Goal: Transaction & Acquisition: Purchase product/service

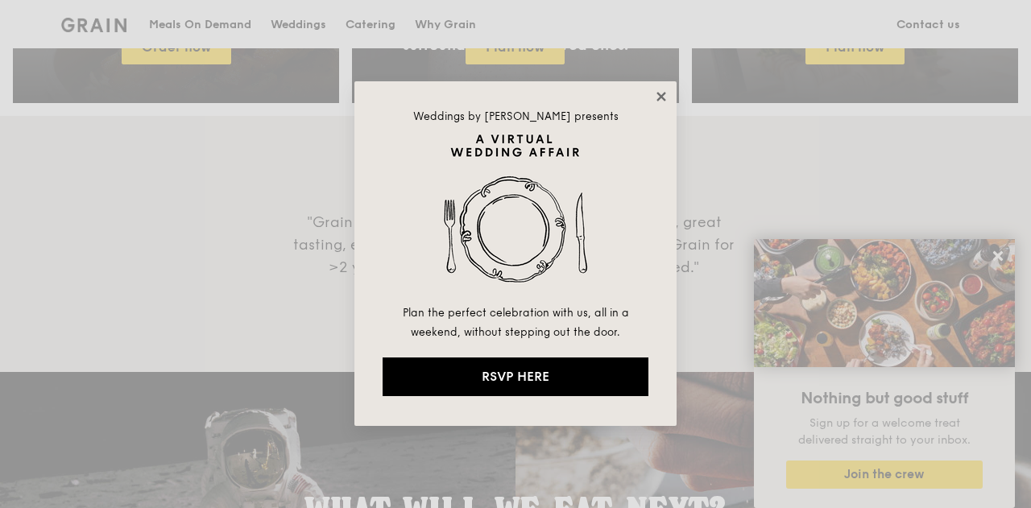
click at [665, 95] on icon at bounding box center [661, 96] width 14 height 14
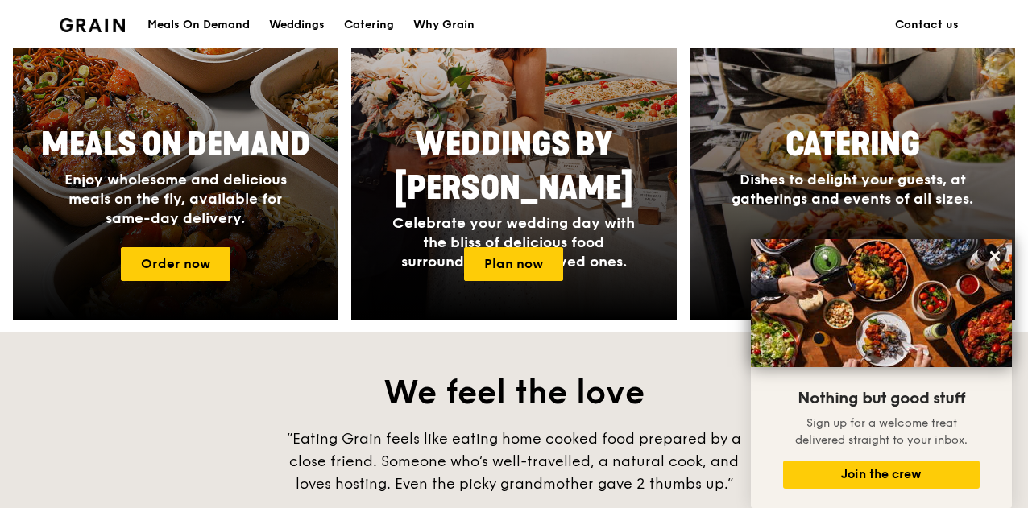
scroll to position [686, 0]
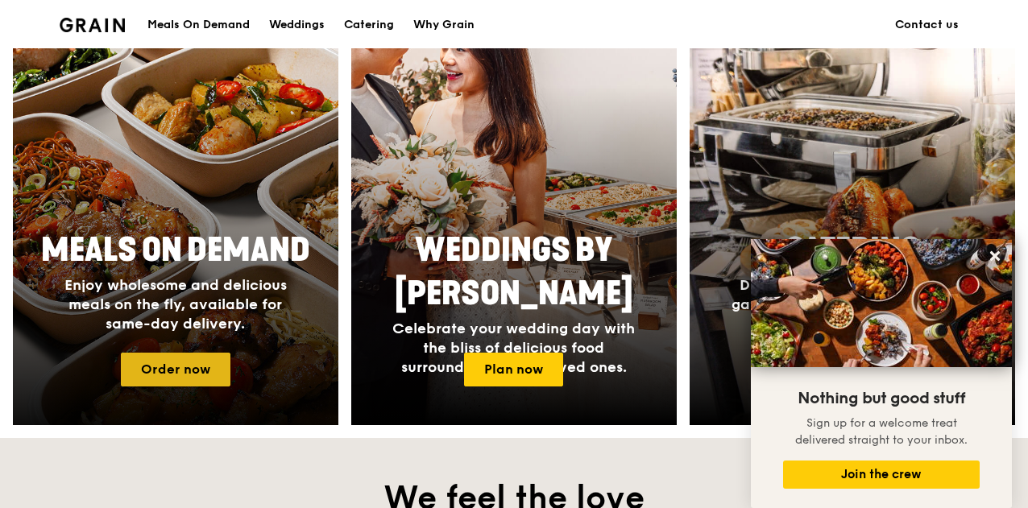
click at [202, 379] on link "Order now" at bounding box center [176, 370] width 110 height 34
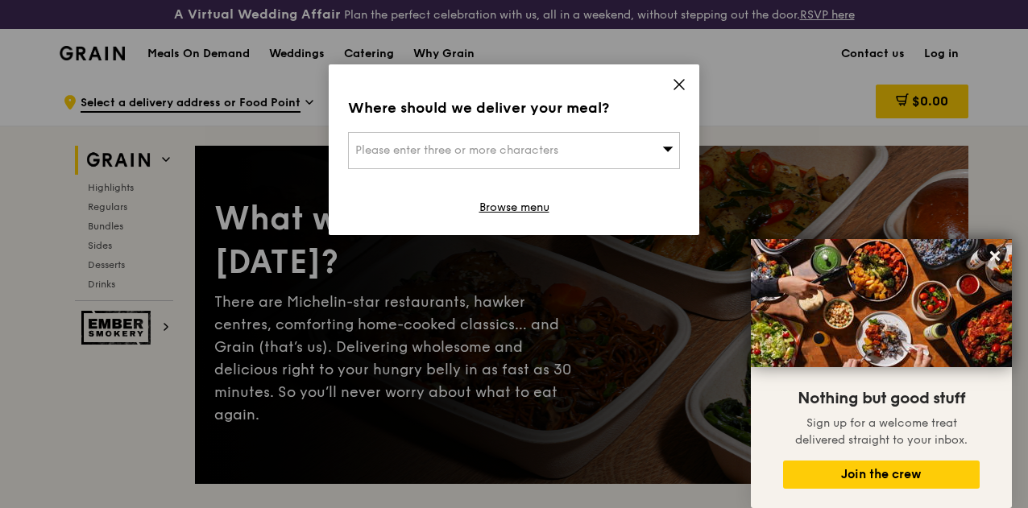
click at [618, 138] on div "Please enter three or more characters" at bounding box center [514, 150] width 332 height 37
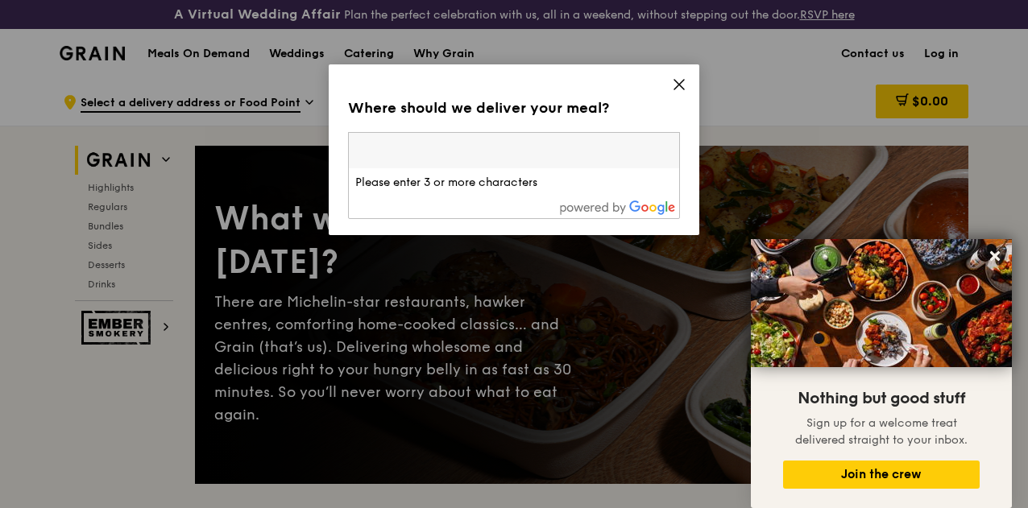
click at [612, 152] on input "search" at bounding box center [514, 150] width 330 height 35
click at [681, 85] on icon at bounding box center [679, 84] width 14 height 14
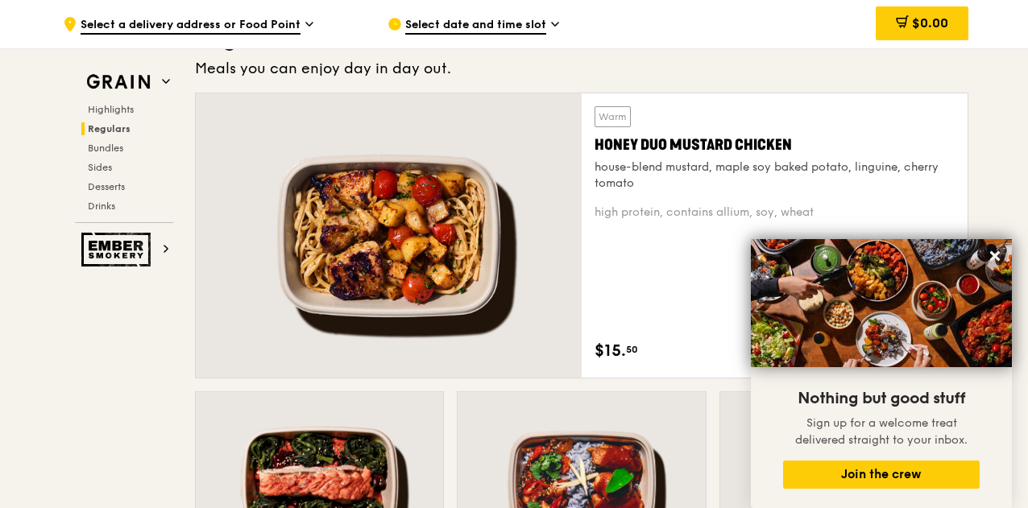
scroll to position [1128, 0]
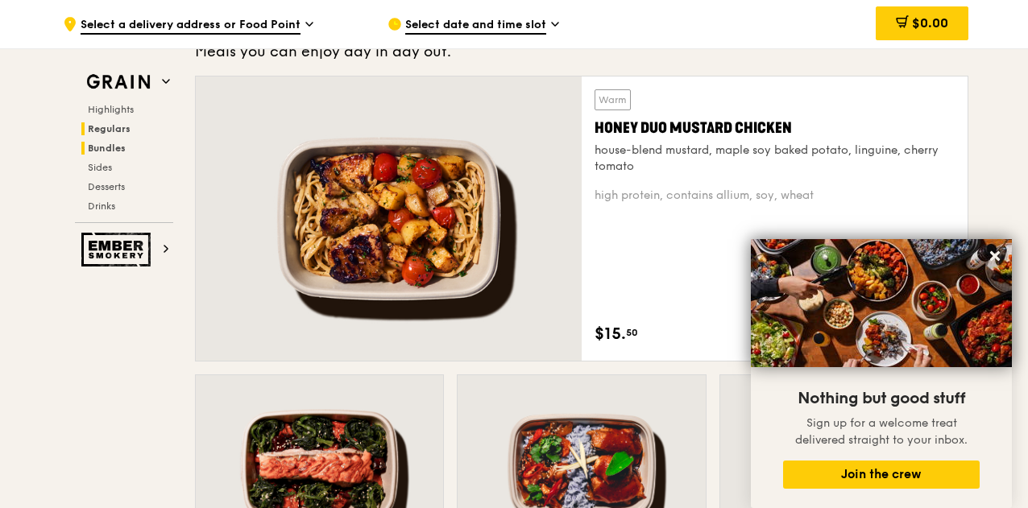
click at [88, 143] on span "Bundles" at bounding box center [107, 148] width 38 height 11
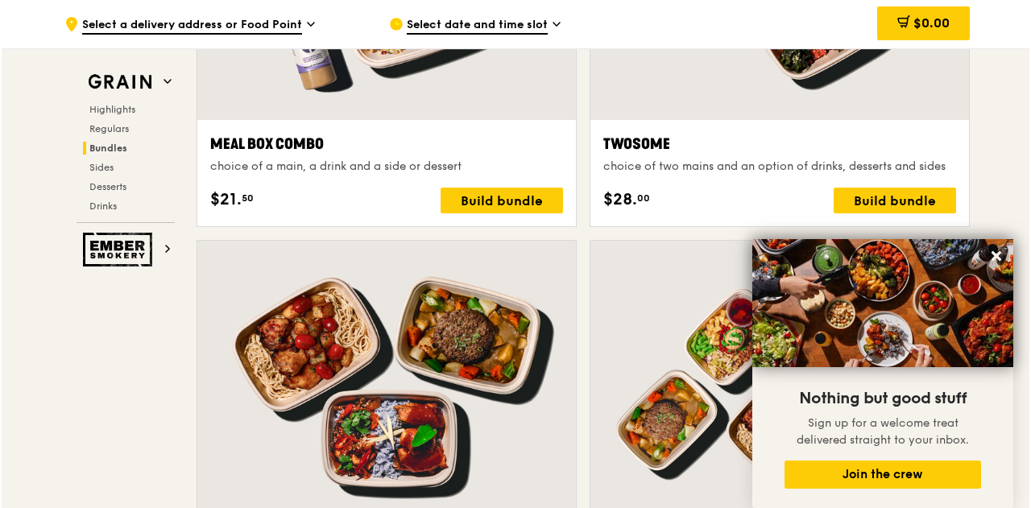
scroll to position [2504, 0]
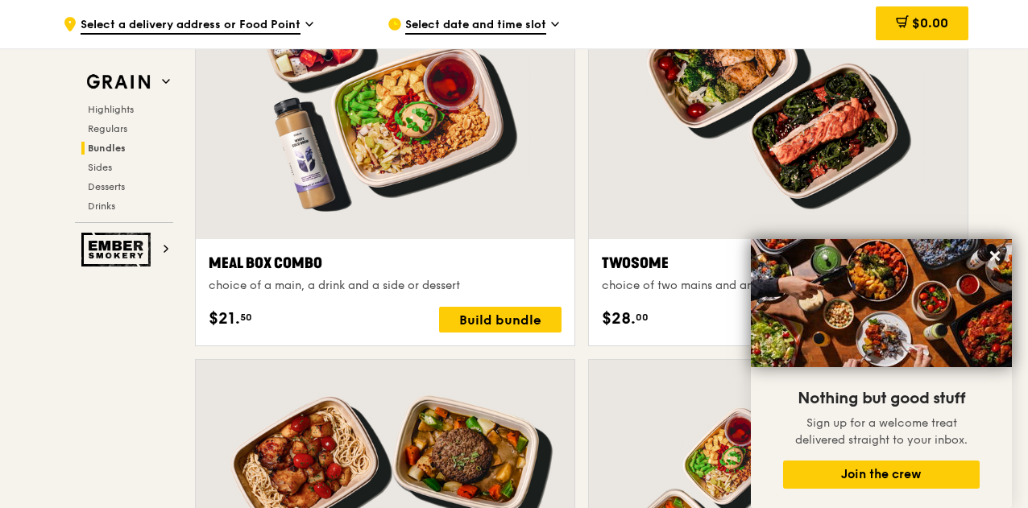
click at [409, 239] on div at bounding box center [385, 100] width 379 height 280
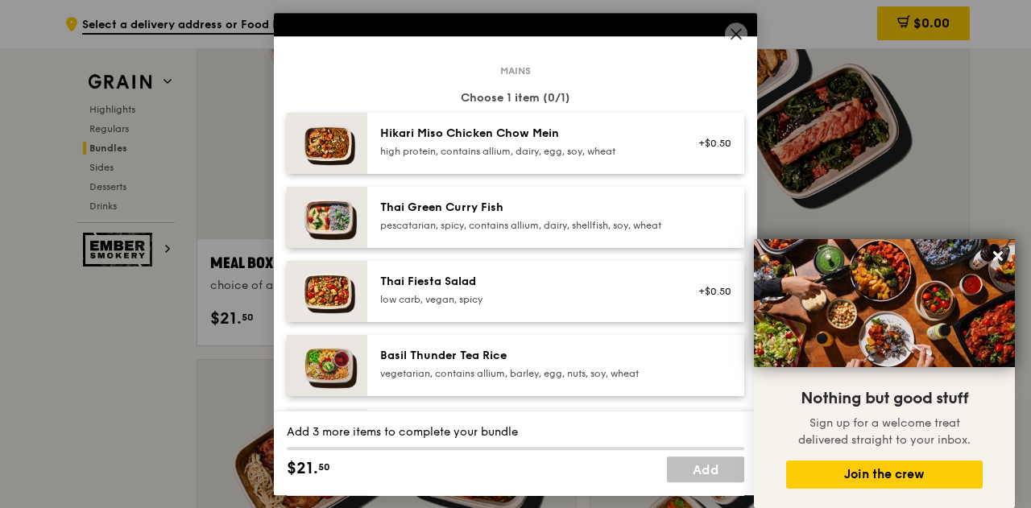
scroll to position [81, 0]
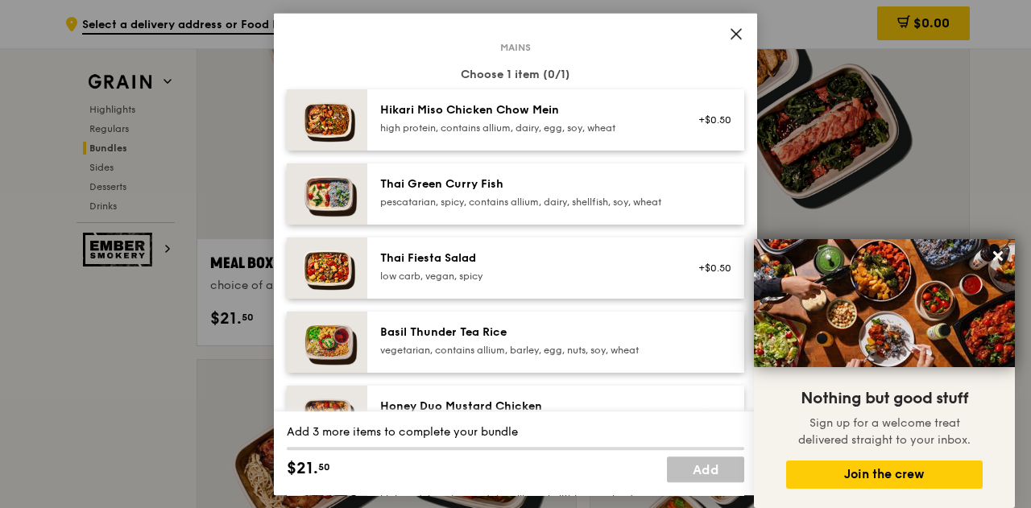
click at [514, 205] on div "pescatarian, spicy, contains allium, dairy, shellfish, soy, wheat" at bounding box center [524, 202] width 289 height 13
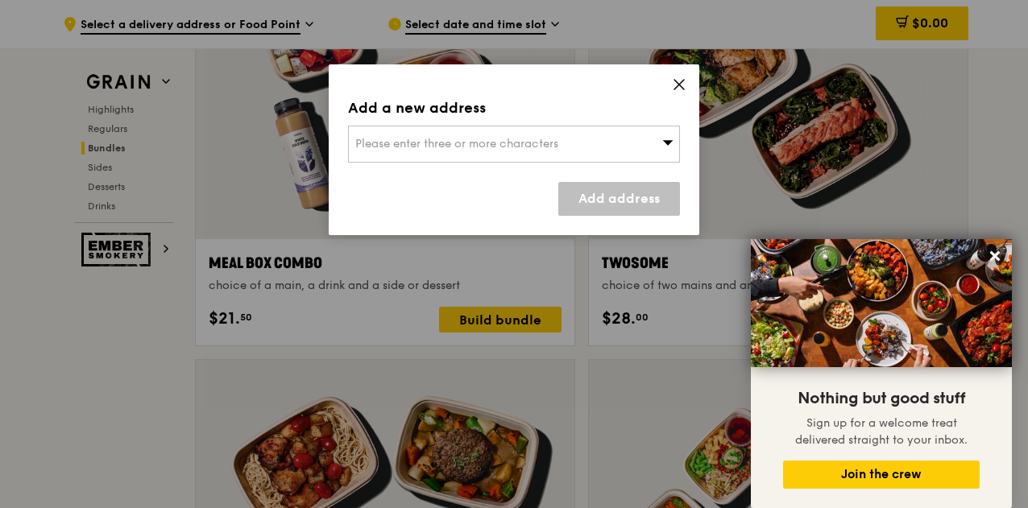
click at [549, 149] on span "Please enter three or more characters" at bounding box center [456, 144] width 203 height 14
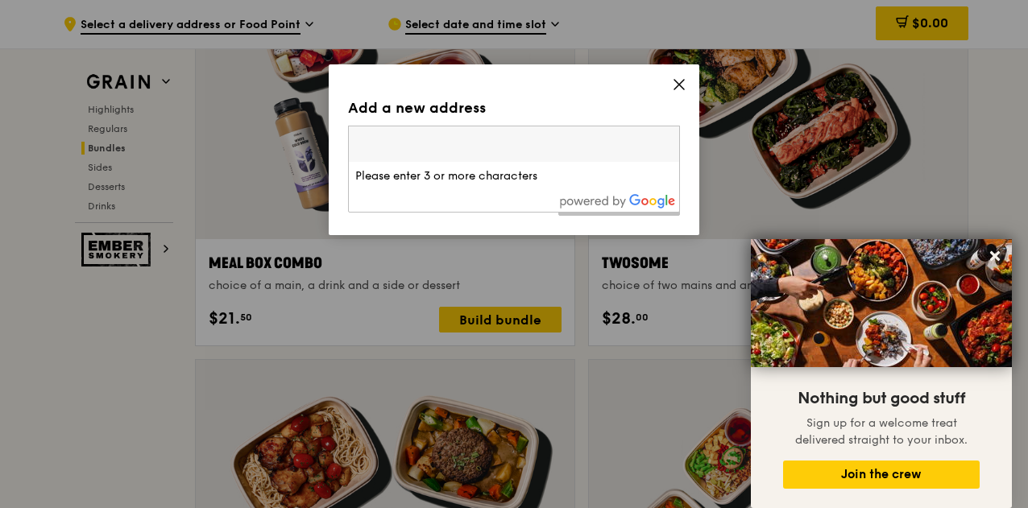
click at [569, 184] on li "Please enter 3 or more characters" at bounding box center [514, 176] width 330 height 29
click at [561, 154] on input "search" at bounding box center [514, 143] width 330 height 35
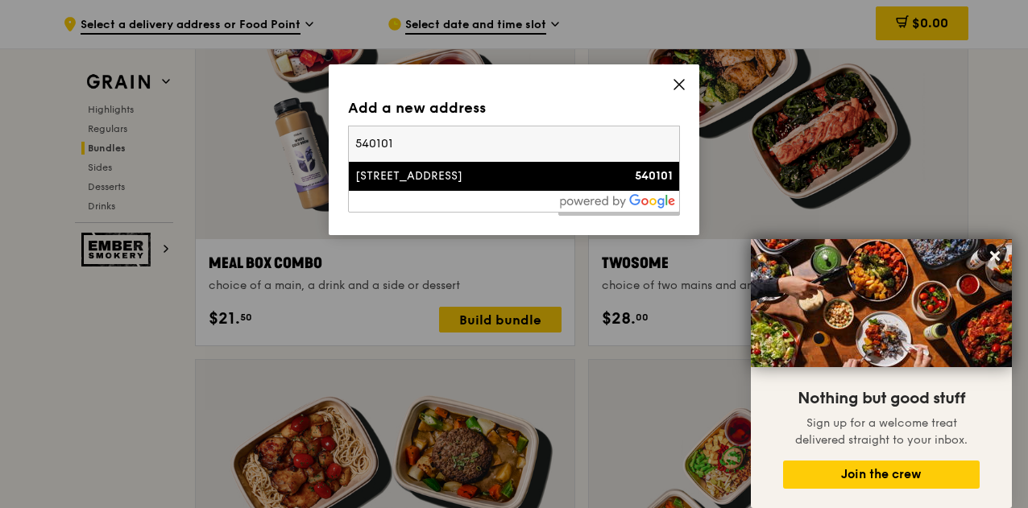
type input "540101"
click at [556, 172] on div "[STREET_ADDRESS]" at bounding box center [474, 176] width 238 height 16
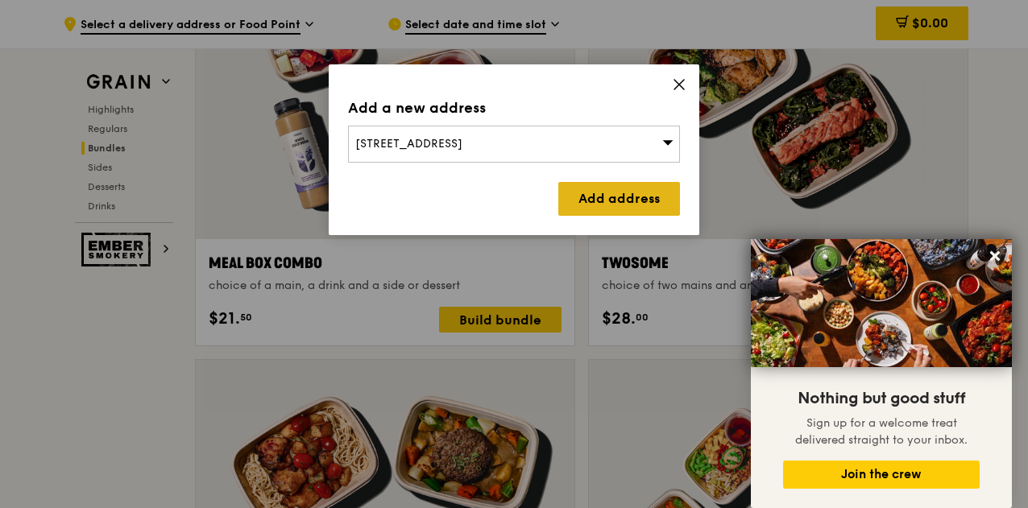
click at [575, 184] on link "Add address" at bounding box center [619, 199] width 122 height 34
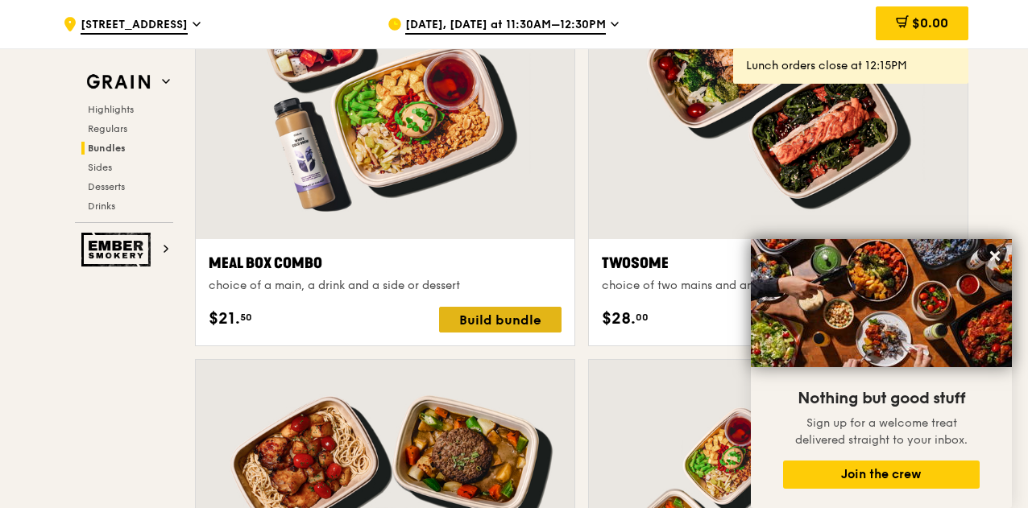
click at [507, 333] on div "Build bundle" at bounding box center [500, 320] width 122 height 26
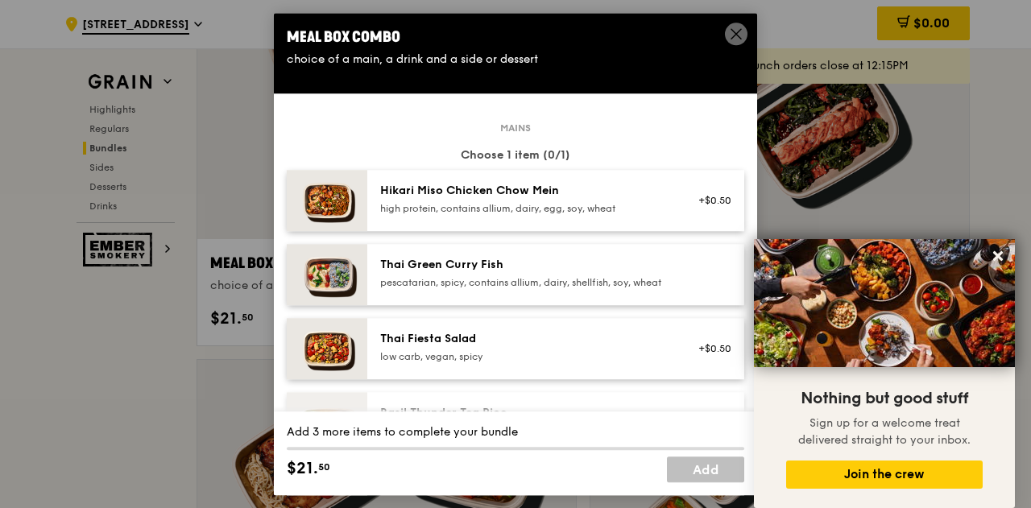
click at [565, 267] on div "Thai Green Curry Fish" at bounding box center [524, 265] width 289 height 16
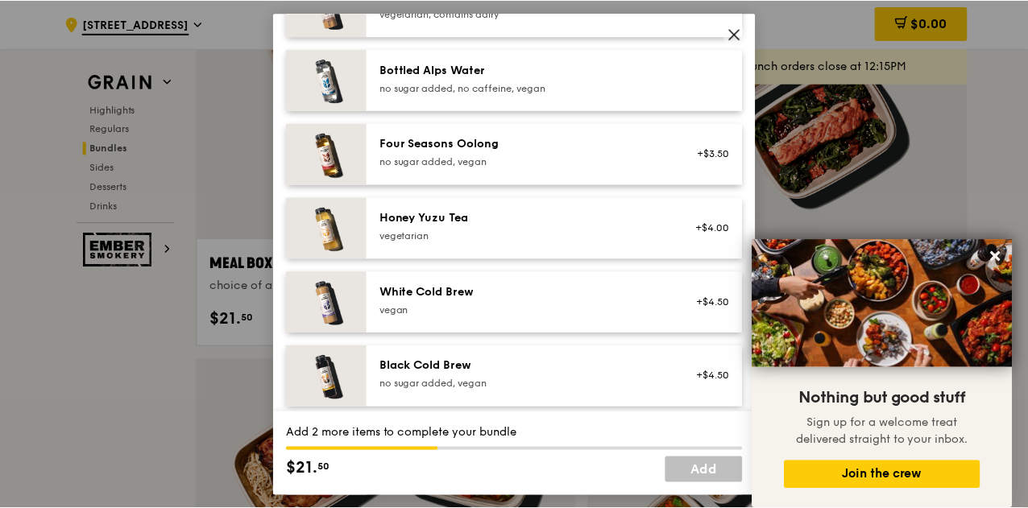
scroll to position [1611, 0]
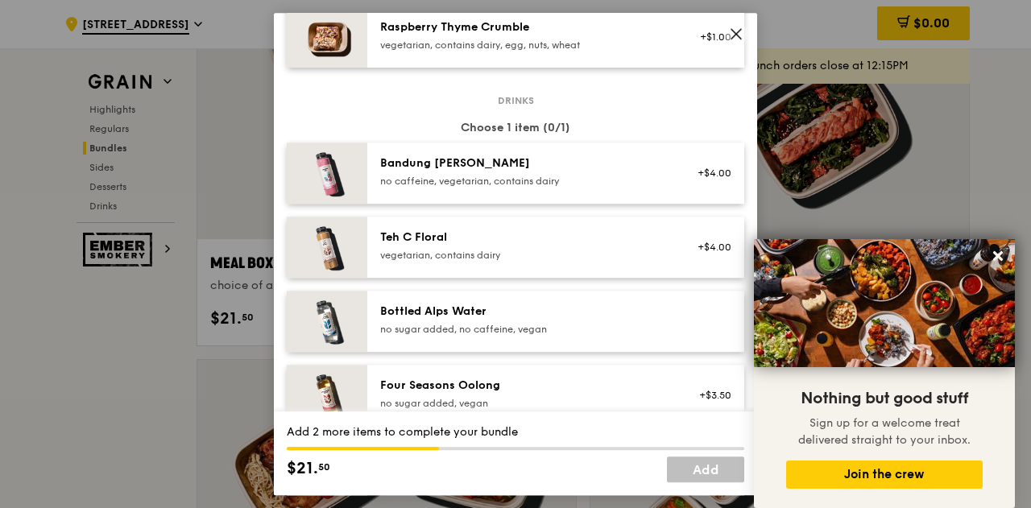
click at [741, 40] on icon at bounding box center [736, 34] width 14 height 14
